Goal: Information Seeking & Learning: Learn about a topic

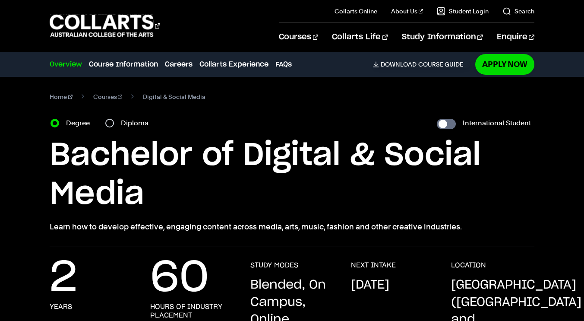
click at [124, 127] on label "Diploma" at bounding box center [137, 123] width 33 height 12
click at [114, 127] on input "Diploma" at bounding box center [109, 123] width 9 height 9
radio input "true"
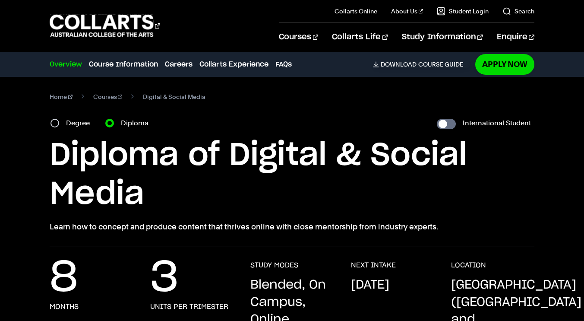
click at [270, 199] on h1 "Diploma of Digital & Social Media" at bounding box center [292, 175] width 485 height 78
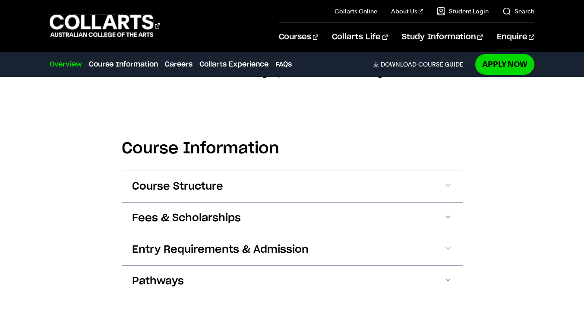
scroll to position [829, 0]
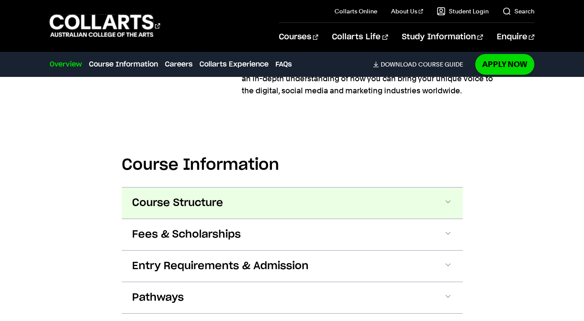
click at [394, 191] on button "Course Structure" at bounding box center [292, 202] width 341 height 31
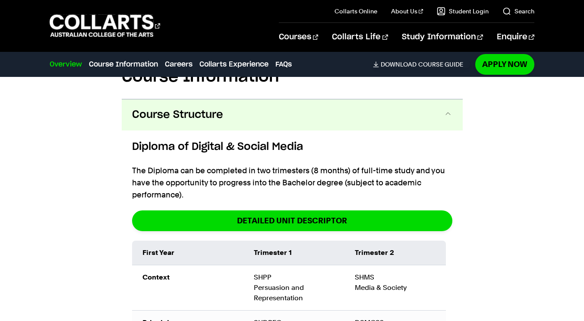
scroll to position [921, 0]
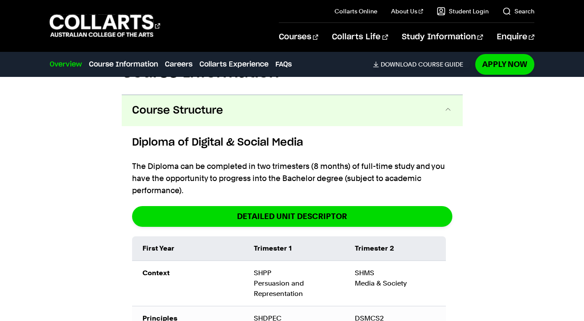
click at [519, 203] on div "Course Information Course Structure Diploma of Digital & Social Media The Diplo…" at bounding box center [292, 322] width 584 height 601
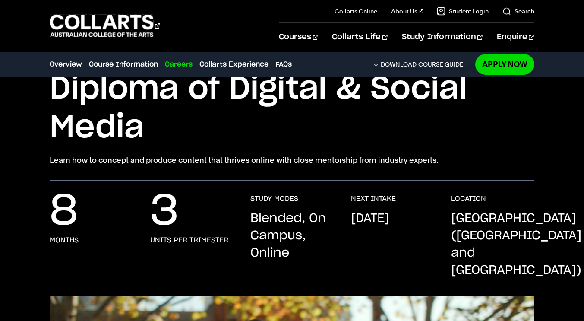
scroll to position [0, 0]
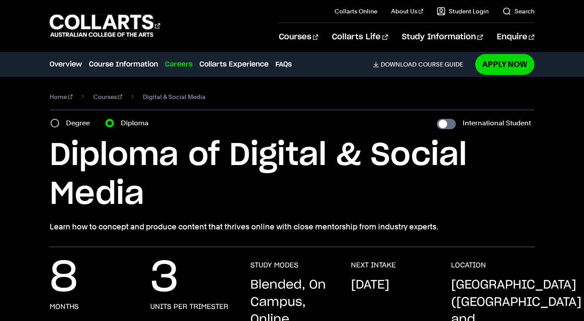
click at [211, 210] on h1 "Diploma of Digital & Social Media" at bounding box center [292, 175] width 485 height 78
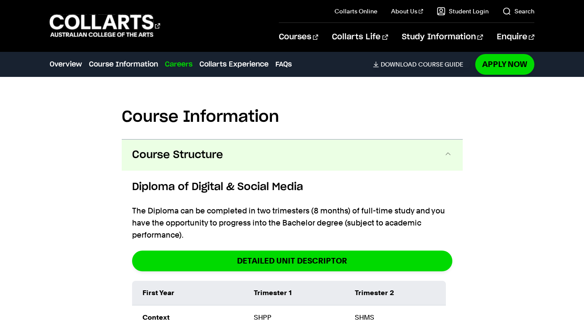
scroll to position [879, 0]
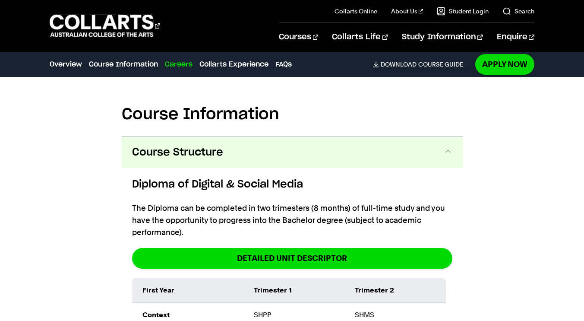
click at [439, 137] on button "Course Structure" at bounding box center [292, 152] width 341 height 31
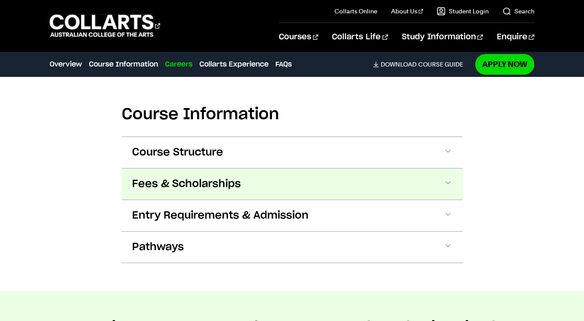
click at [438, 168] on button "Fees & Scholarships" at bounding box center [292, 183] width 341 height 31
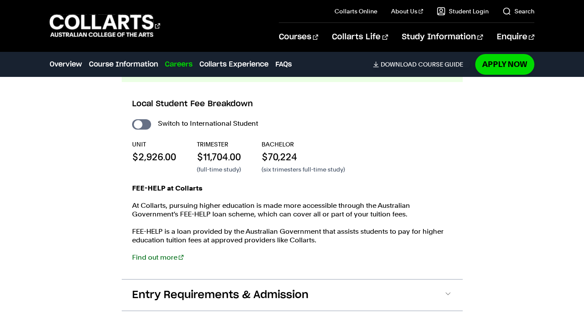
scroll to position [999, 0]
